Goal: Task Accomplishment & Management: Manage account settings

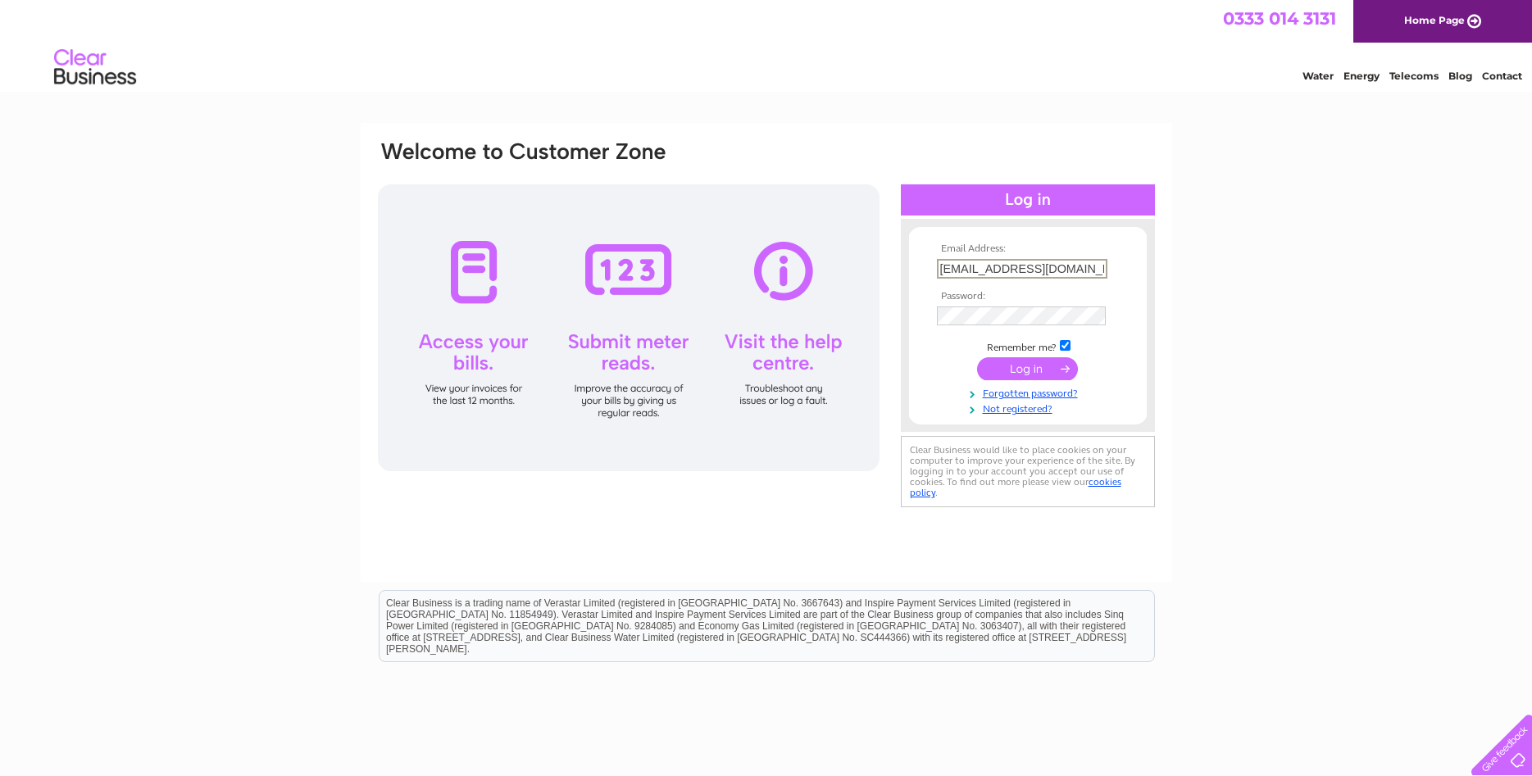
type input "[EMAIL_ADDRESS][DOMAIN_NAME]"
click at [1021, 380] on input "submit" at bounding box center [1027, 368] width 101 height 23
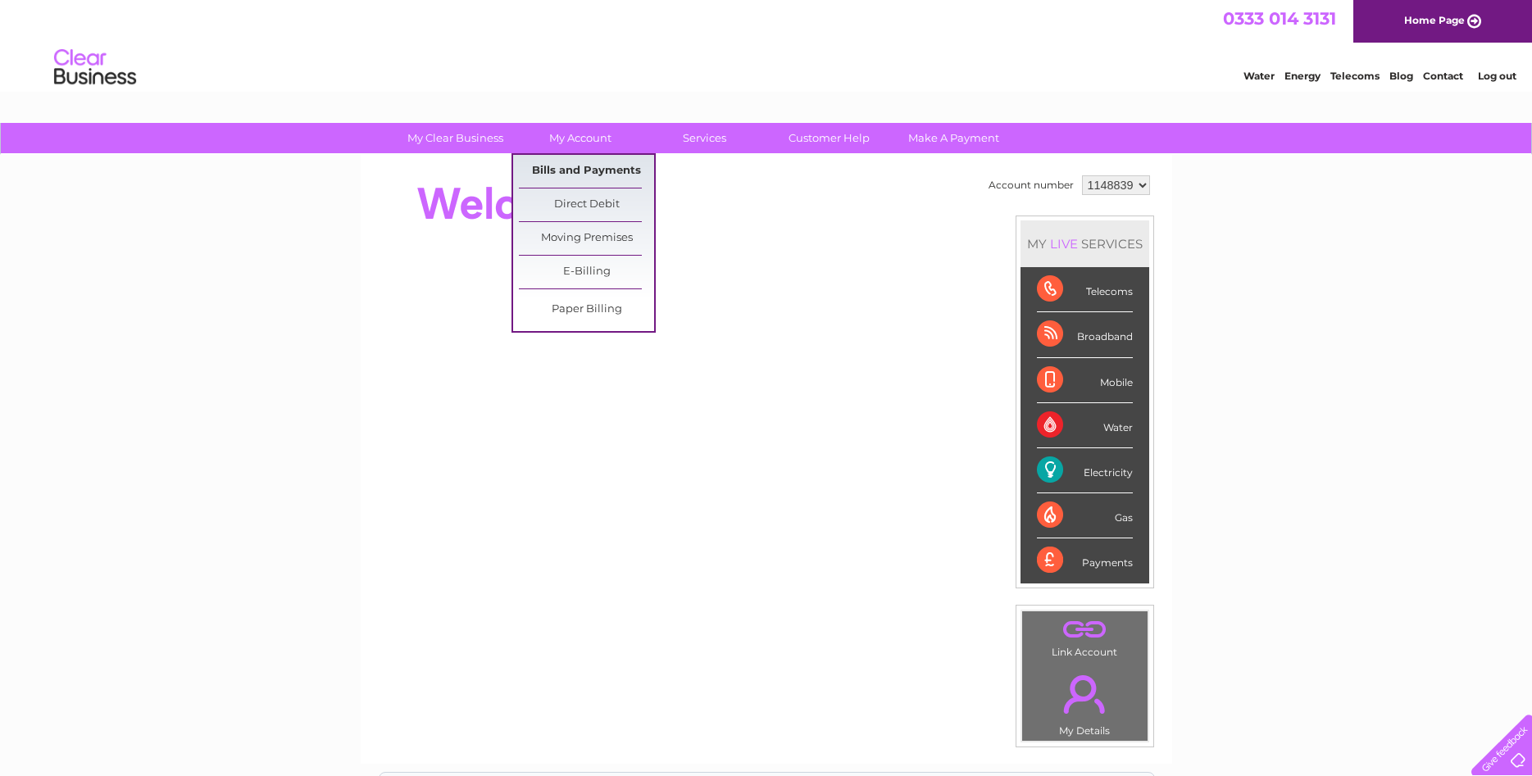
click at [575, 166] on link "Bills and Payments" at bounding box center [586, 171] width 135 height 33
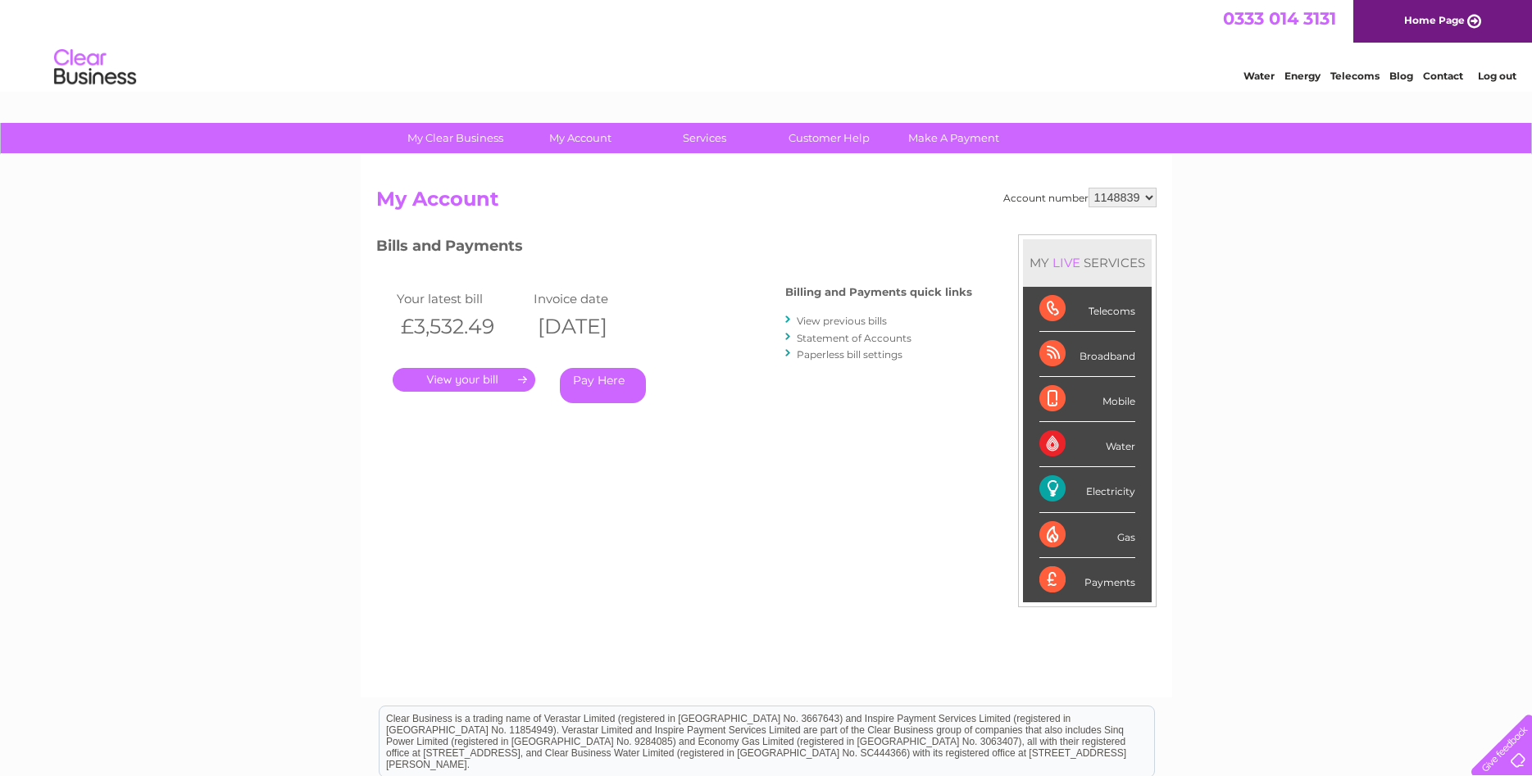
click at [482, 384] on link "." at bounding box center [464, 380] width 143 height 24
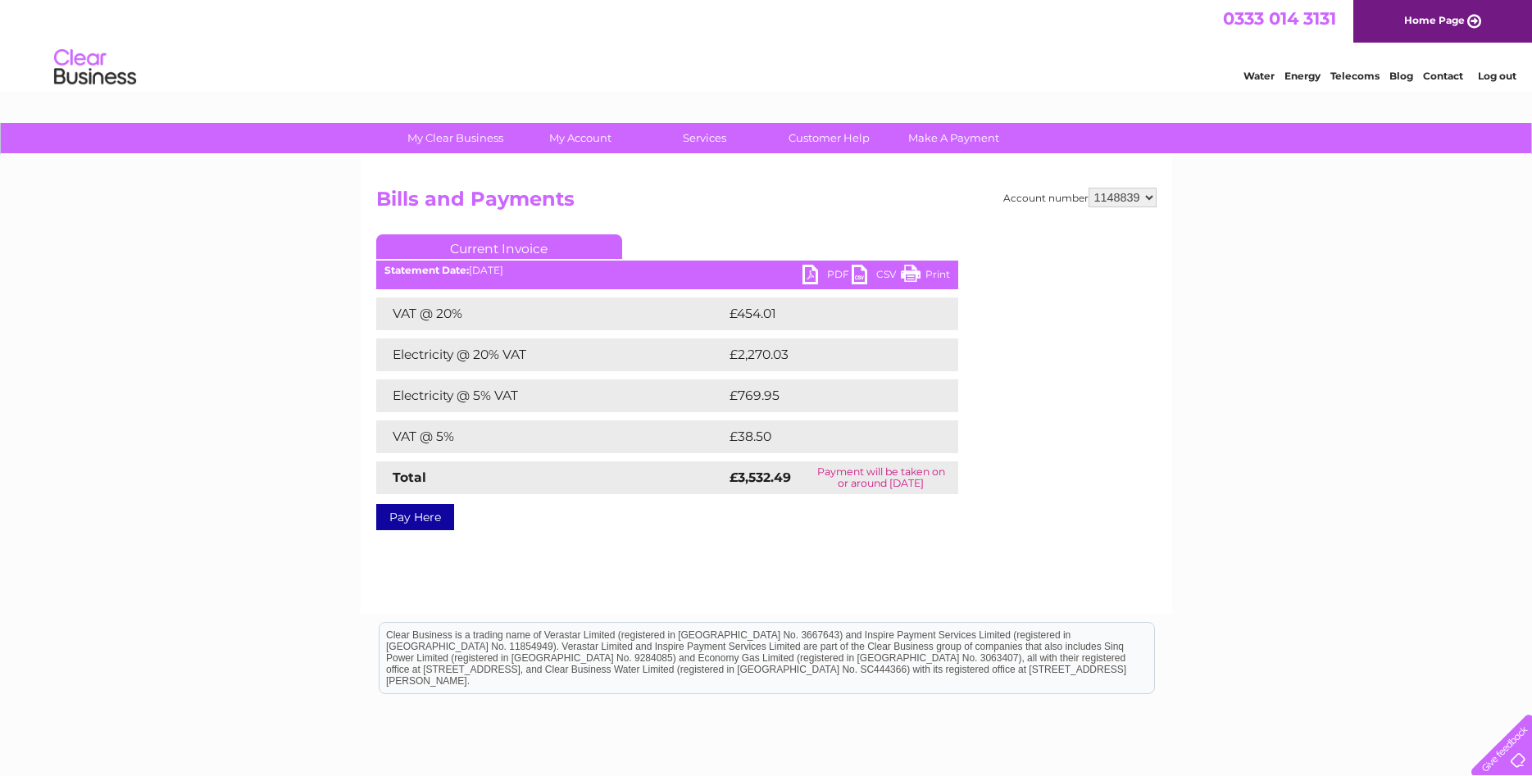
click at [838, 268] on link "PDF" at bounding box center [827, 277] width 49 height 24
